Goal: Task Accomplishment & Management: Manage account settings

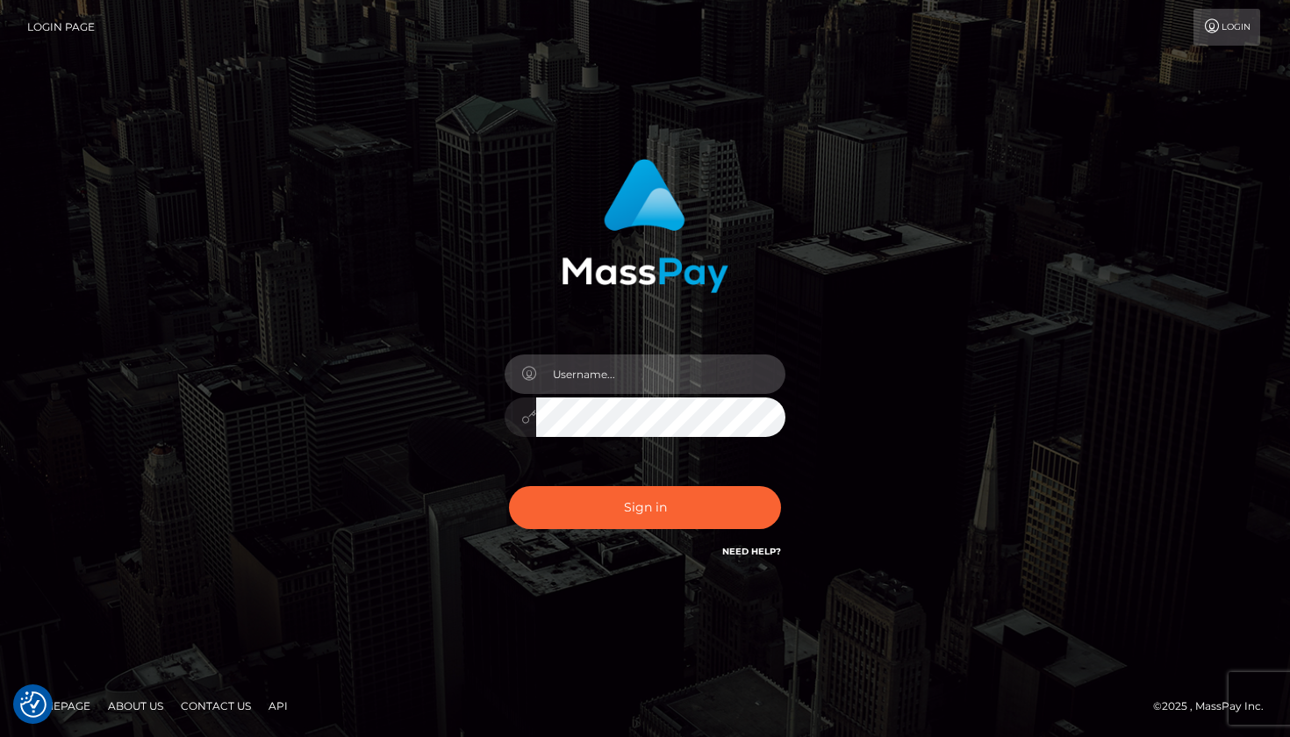
type input "[EMAIL_ADDRESS][DOMAIN_NAME]"
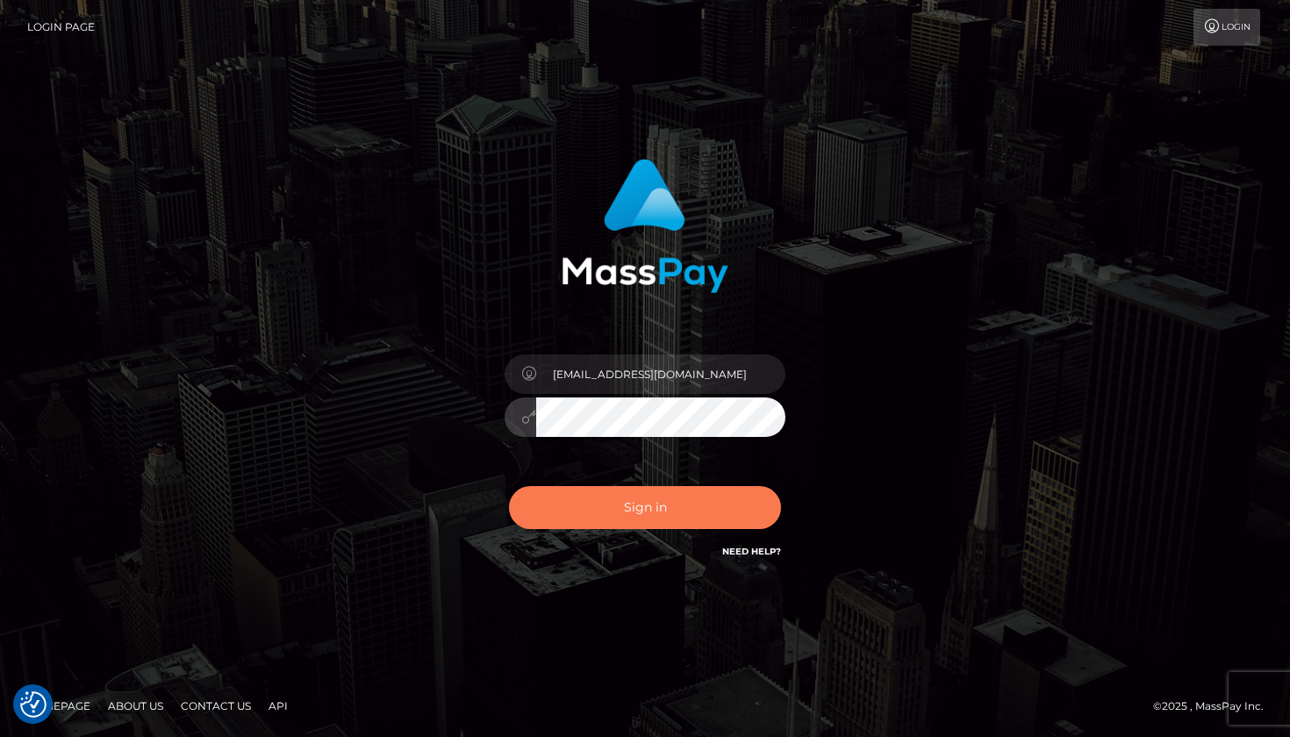
click at [651, 519] on button "Sign in" at bounding box center [645, 507] width 272 height 43
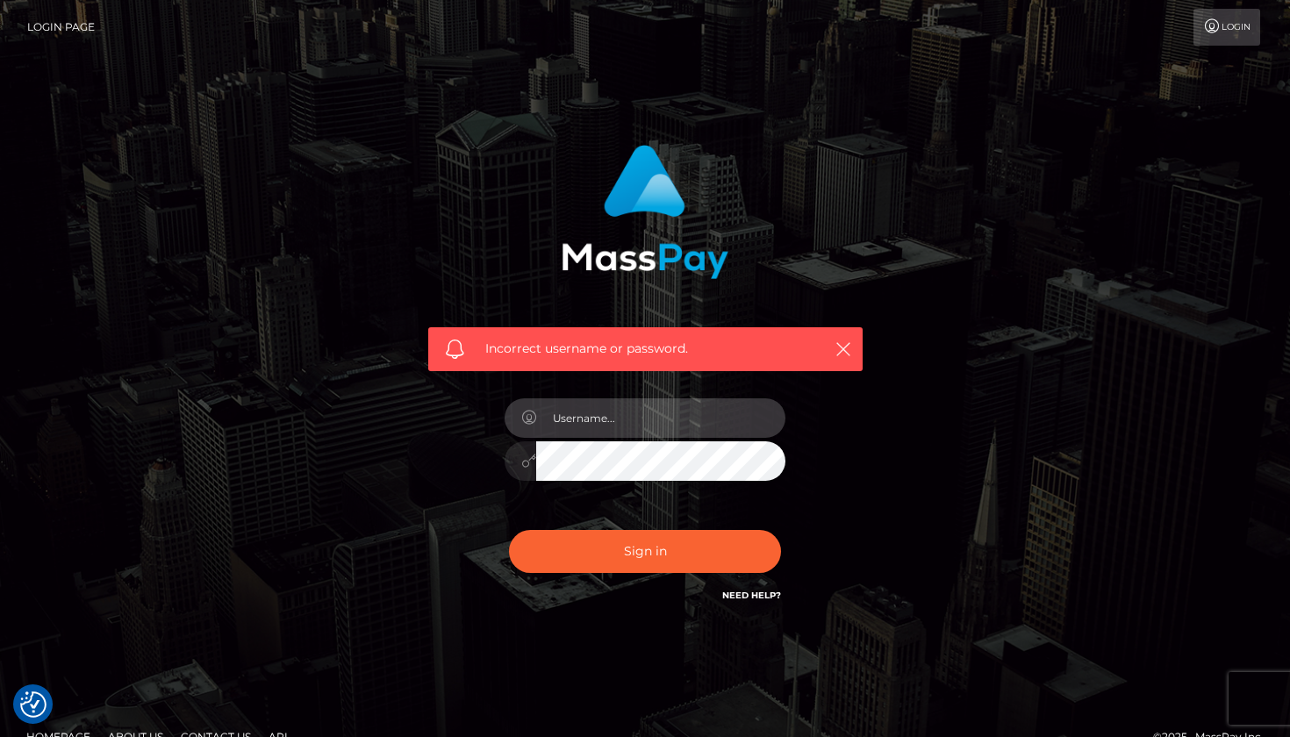
type input "[EMAIL_ADDRESS][DOMAIN_NAME]"
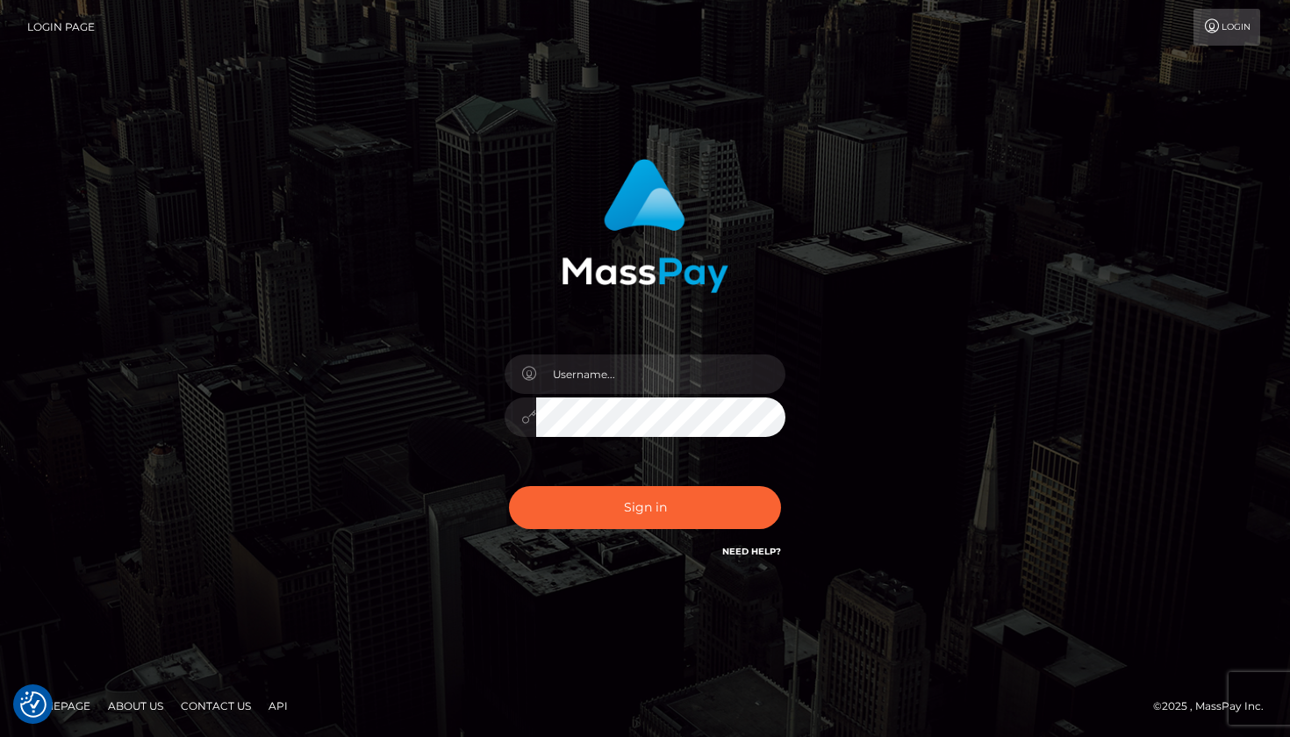
checkbox input "true"
